Goal: Transaction & Acquisition: Purchase product/service

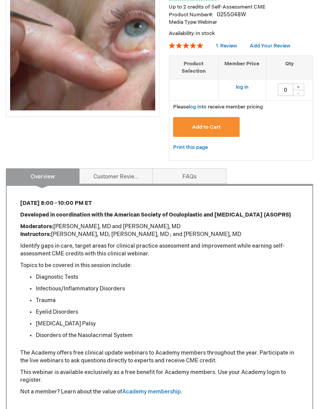
scroll to position [134, 0]
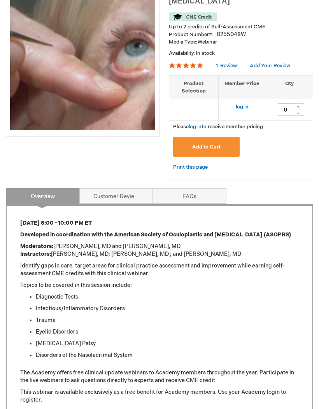
click at [213, 144] on span "Add to Cart" at bounding box center [206, 147] width 28 height 6
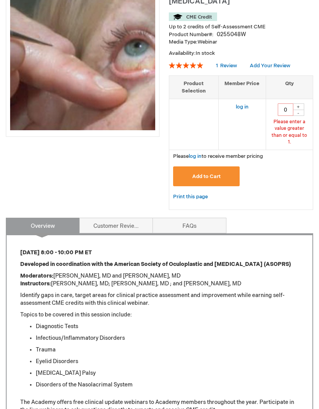
scroll to position [19, 0]
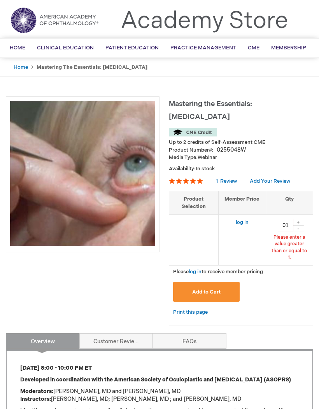
type input "0"
click at [296, 219] on div "+" at bounding box center [298, 222] width 12 height 7
click at [300, 219] on div "+" at bounding box center [298, 222] width 12 height 7
click at [287, 219] on input "number" at bounding box center [285, 225] width 16 height 12
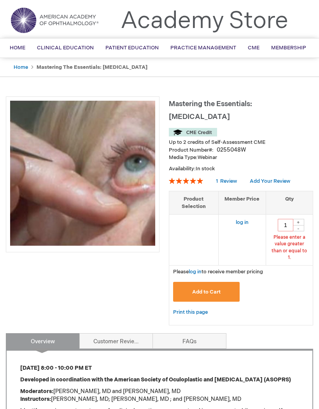
type input "1"
click at [218, 289] on span "Add to Cart" at bounding box center [206, 292] width 28 height 6
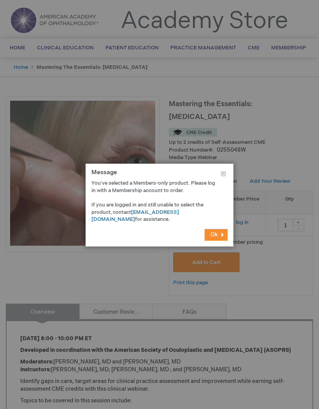
click at [217, 238] on span "Ok" at bounding box center [213, 234] width 7 height 7
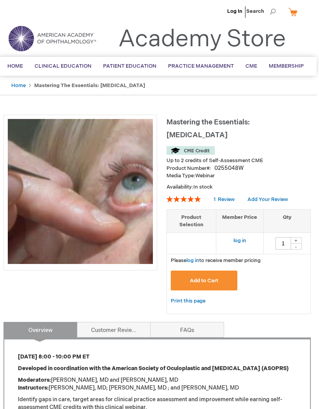
scroll to position [0, 2]
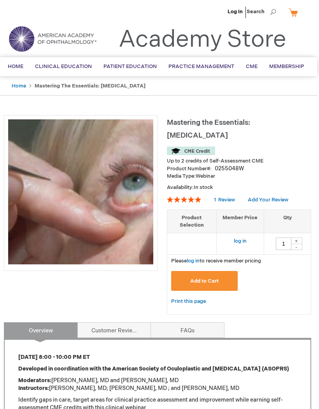
click at [19, 66] on span "Home" at bounding box center [16, 66] width 16 height 6
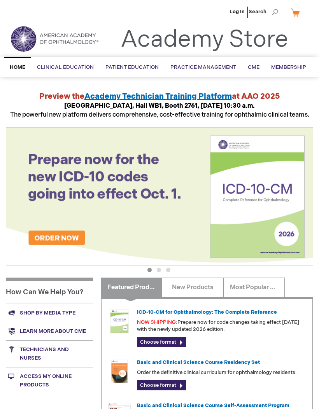
click at [241, 7] on li "Log In" at bounding box center [236, 11] width 19 height 23
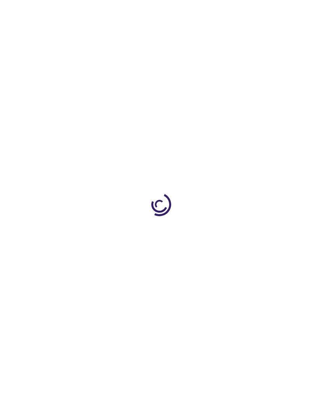
type input "0"
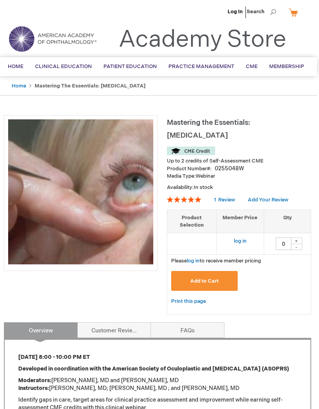
click at [234, 12] on link "Log In" at bounding box center [234, 12] width 15 height 6
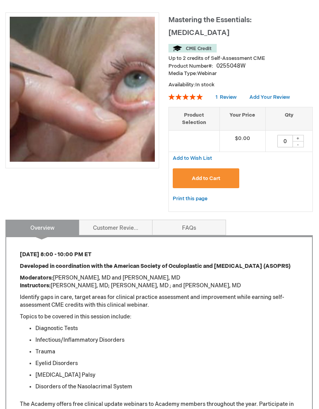
scroll to position [103, 0]
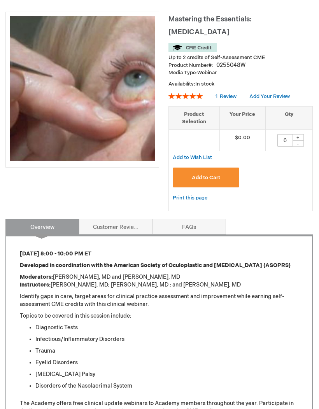
click at [296, 134] on div "+" at bounding box center [298, 137] width 12 height 7
type input "1"
click at [225, 167] on button "Add to Cart" at bounding box center [206, 177] width 66 height 20
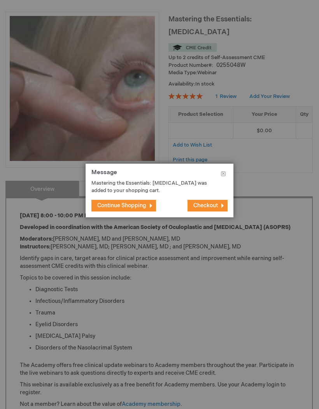
click at [141, 209] on span "Continue Shopping" at bounding box center [121, 205] width 49 height 7
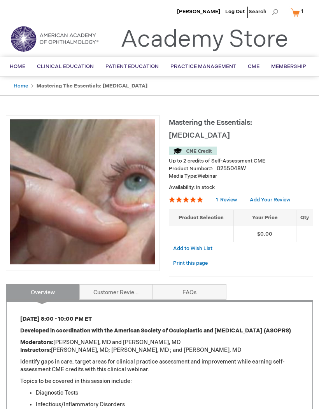
scroll to position [0, 0]
click at [299, 11] on link "My Cart 1 1 items" at bounding box center [297, 12] width 19 height 14
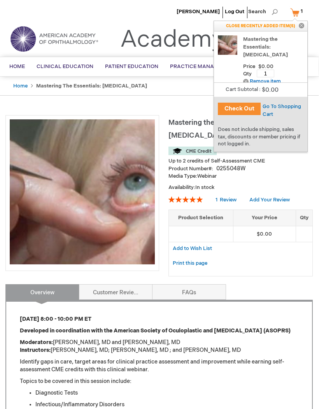
click at [246, 107] on button "Check Out" at bounding box center [239, 109] width 43 height 12
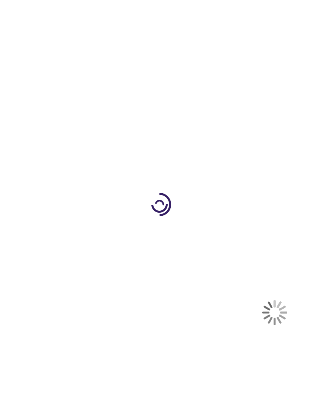
select select "US"
select select "57"
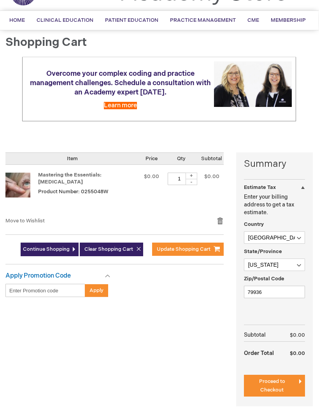
scroll to position [61, 2]
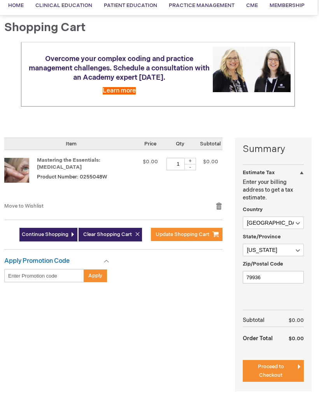
click at [280, 368] on span "Proceed to Checkout" at bounding box center [271, 370] width 26 height 15
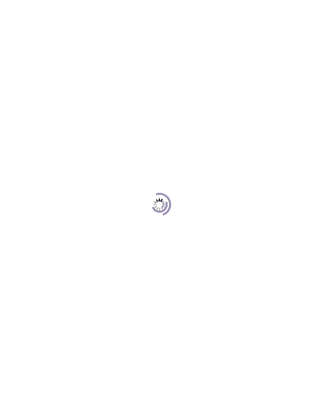
scroll to position [71, 0]
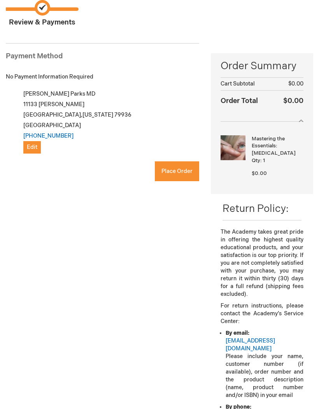
checkbox input "true"
click at [178, 173] on span "Place Order" at bounding box center [176, 171] width 31 height 7
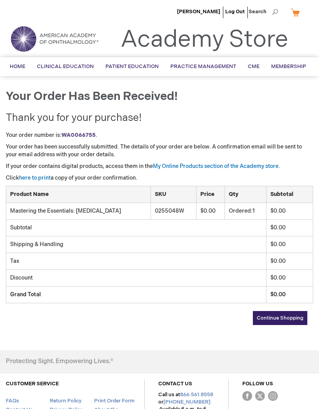
click at [252, 64] on span "CME" at bounding box center [254, 66] width 12 height 6
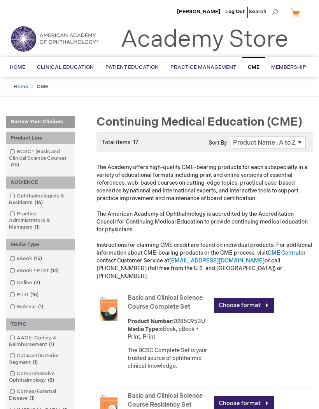
click at [209, 10] on span "[PERSON_NAME]" at bounding box center [198, 12] width 43 height 6
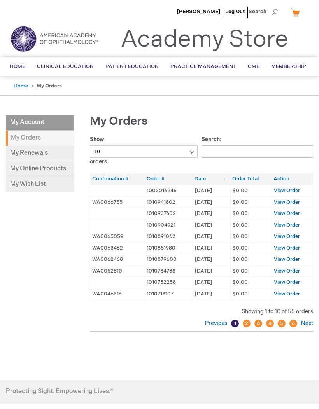
click at [248, 321] on link "2" at bounding box center [246, 323] width 8 height 8
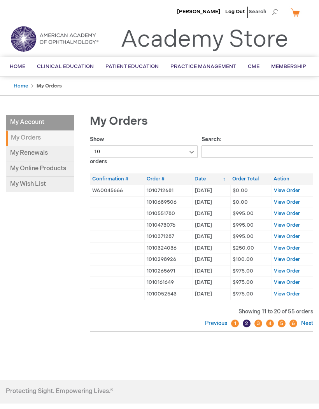
click at [234, 322] on link "1" at bounding box center [235, 323] width 8 height 8
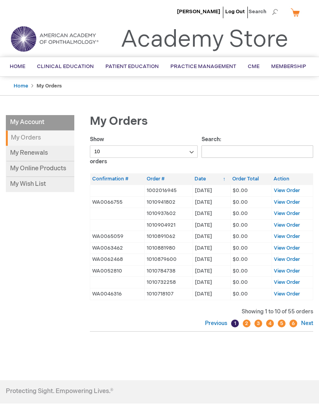
click at [207, 13] on span "[PERSON_NAME]" at bounding box center [198, 12] width 43 height 6
click at [47, 151] on link "My Renewals" at bounding box center [40, 154] width 68 height 16
click at [60, 169] on link "My Online Products" at bounding box center [40, 169] width 68 height 16
